Goal: Task Accomplishment & Management: Manage account settings

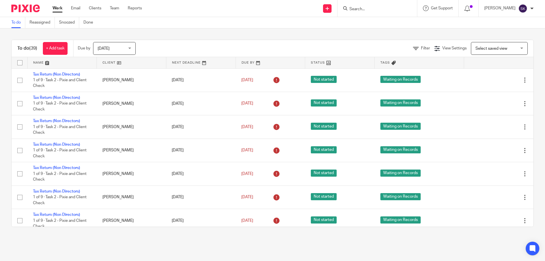
scroll to position [735, 0]
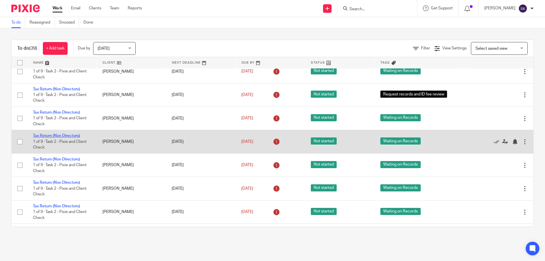
click at [61, 136] on link "Tax Return (Non Directors)" at bounding box center [56, 136] width 47 height 4
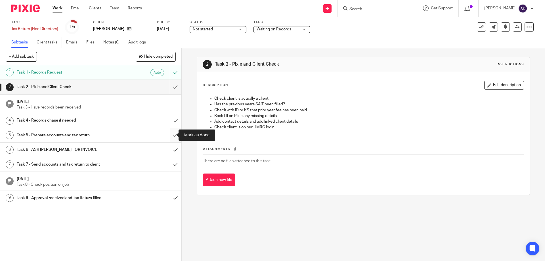
click at [172, 135] on input "submit" at bounding box center [90, 135] width 181 height 14
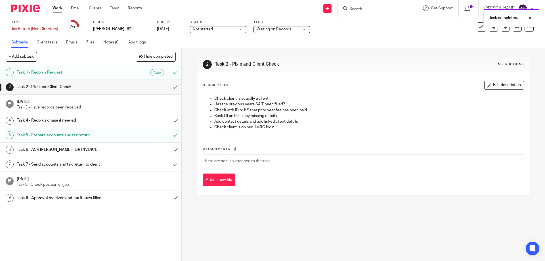
click at [285, 29] on span "Waiting on Records" at bounding box center [274, 29] width 35 height 4
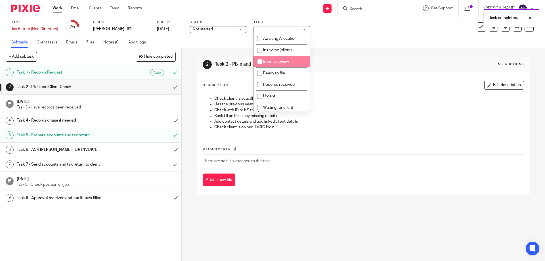
click at [281, 64] on li "Internal review" at bounding box center [282, 62] width 56 height 12
checkbox input "true"
click at [367, 67] on h1 "Task 2 - Pixie and Client Check" at bounding box center [295, 64] width 161 height 6
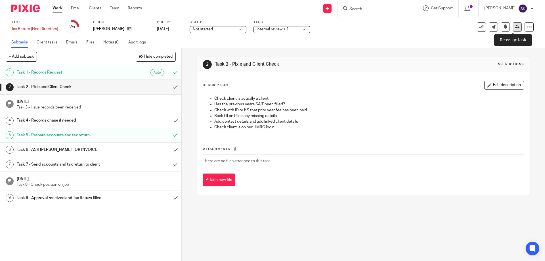
click at [513, 31] on link at bounding box center [517, 26] width 9 height 9
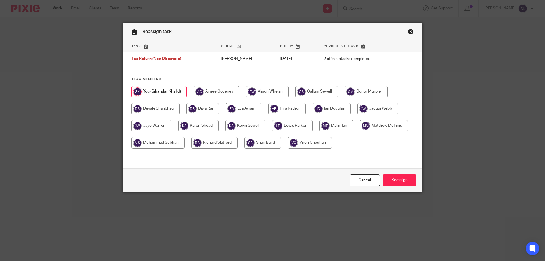
click at [331, 109] on input "radio" at bounding box center [332, 108] width 38 height 11
radio input "true"
click at [404, 181] on input "Reassign" at bounding box center [400, 180] width 34 height 12
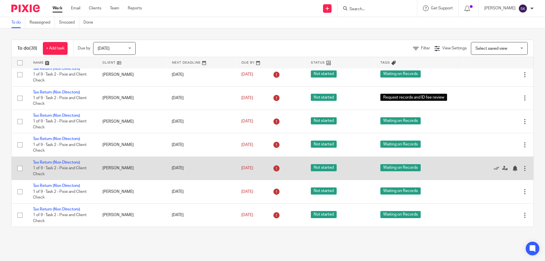
scroll to position [590, 0]
